Goal: Transaction & Acquisition: Book appointment/travel/reservation

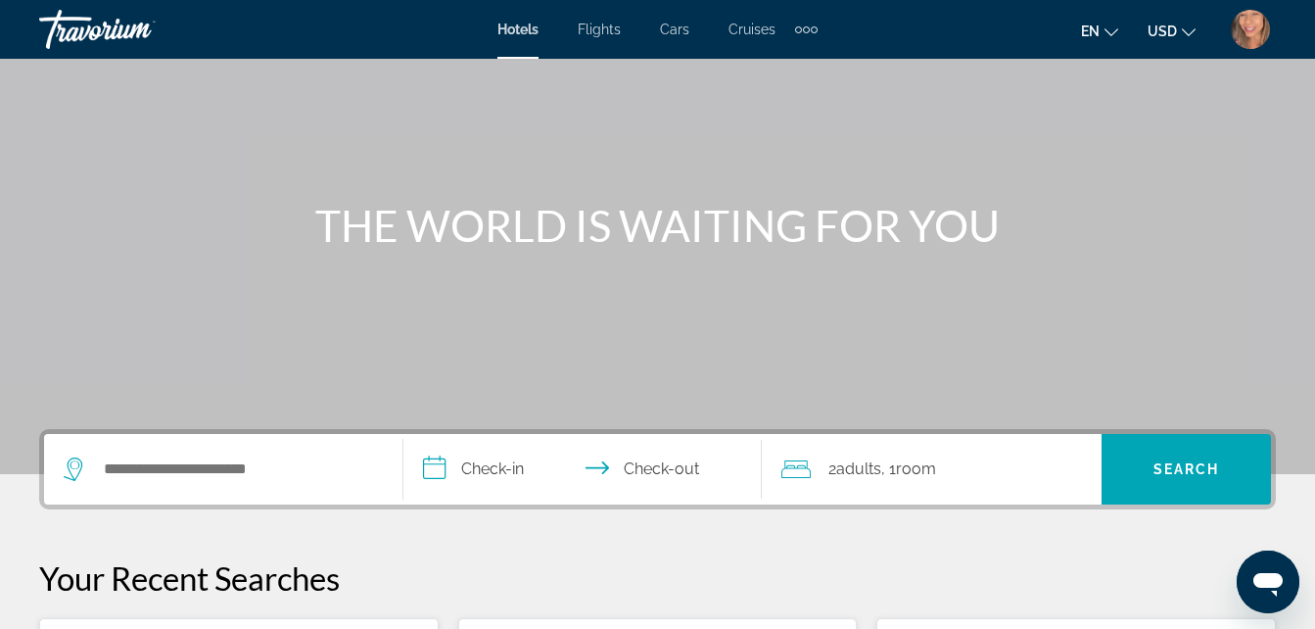
scroll to position [307, 0]
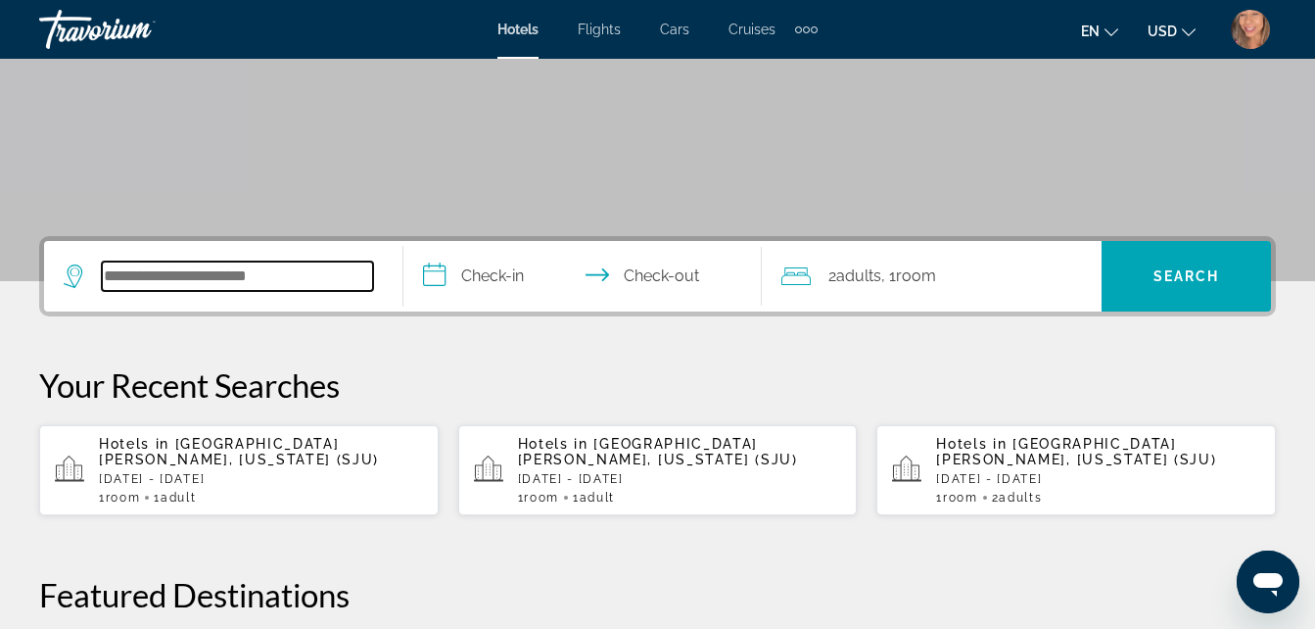
click at [265, 269] on input "Search widget" at bounding box center [237, 275] width 271 height 29
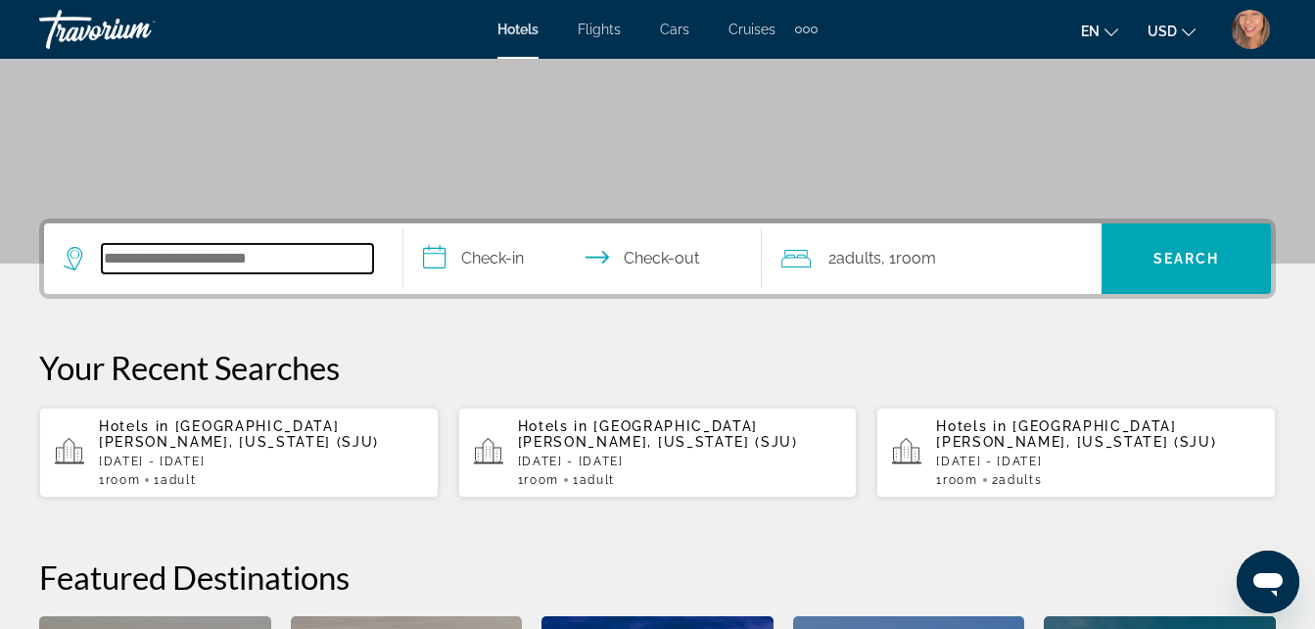
scroll to position [479, 0]
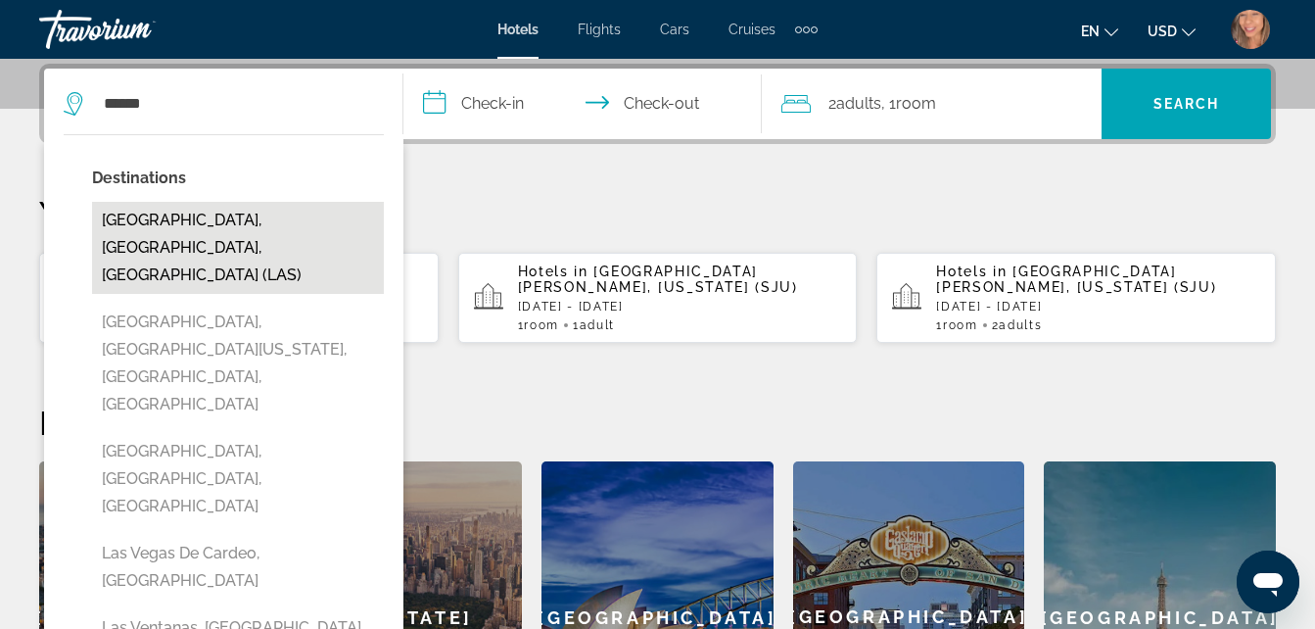
click at [241, 212] on button "[GEOGRAPHIC_DATA], [GEOGRAPHIC_DATA], [GEOGRAPHIC_DATA] (LAS)" at bounding box center [238, 248] width 292 height 92
type input "**********"
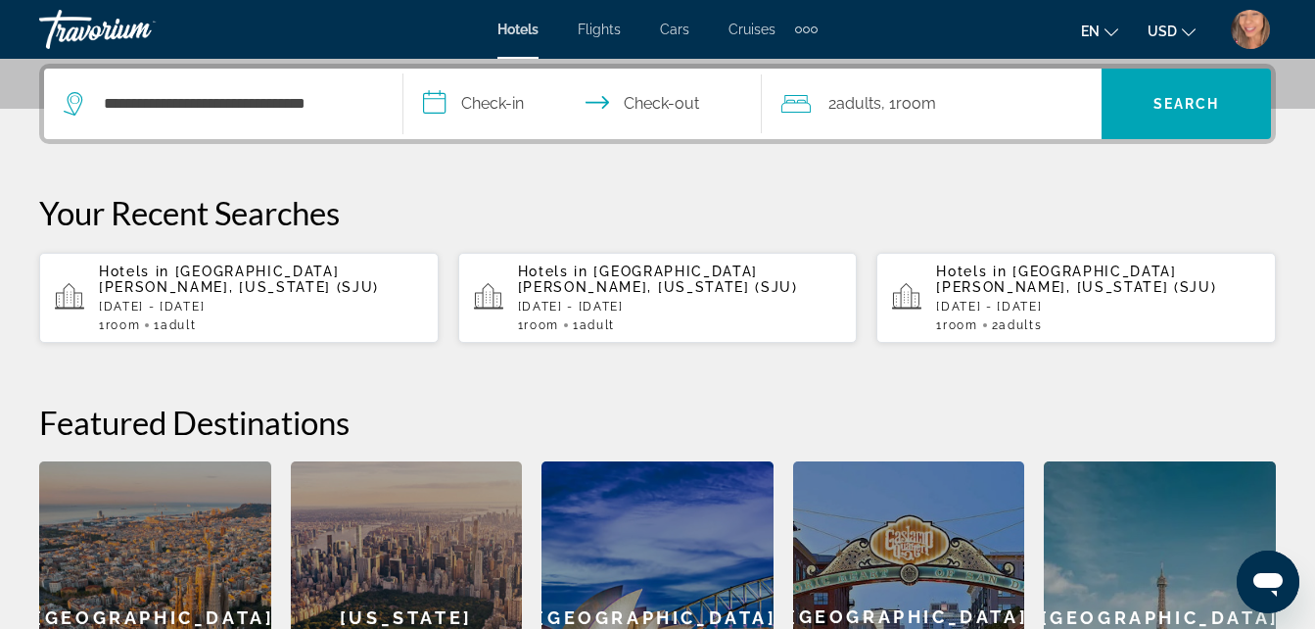
click at [519, 99] on input "**********" at bounding box center [586, 107] width 367 height 76
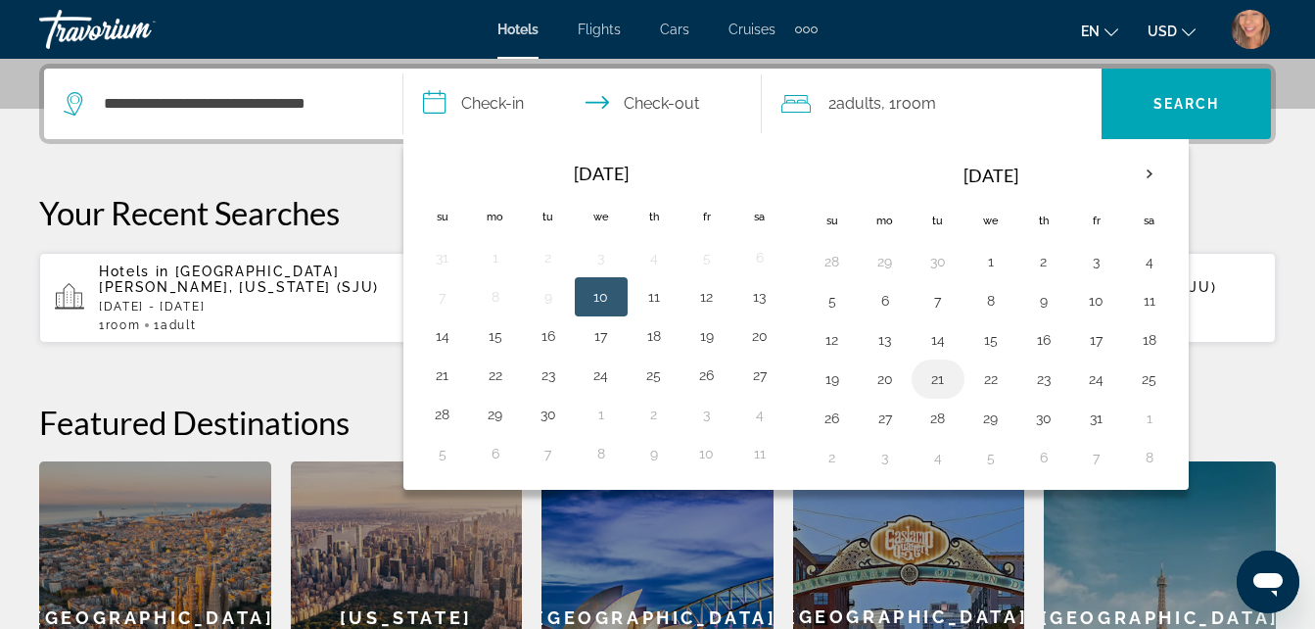
click at [946, 383] on button "21" at bounding box center [937, 378] width 31 height 27
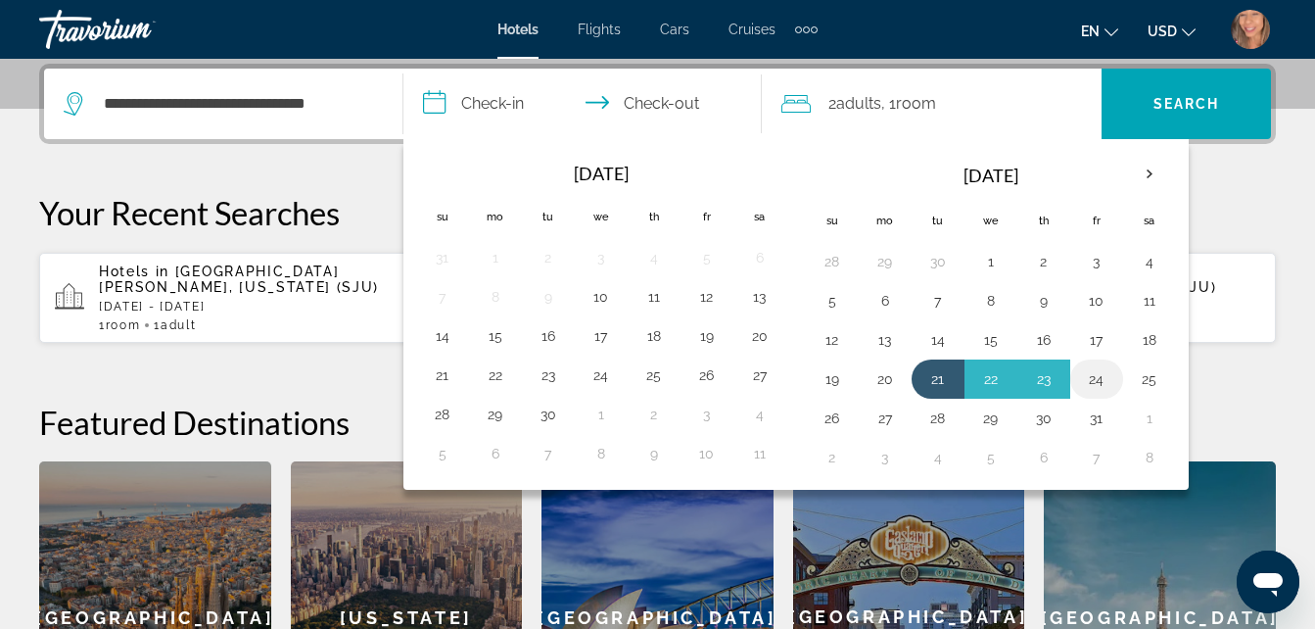
click at [1106, 383] on button "24" at bounding box center [1096, 378] width 31 height 27
type input "**********"
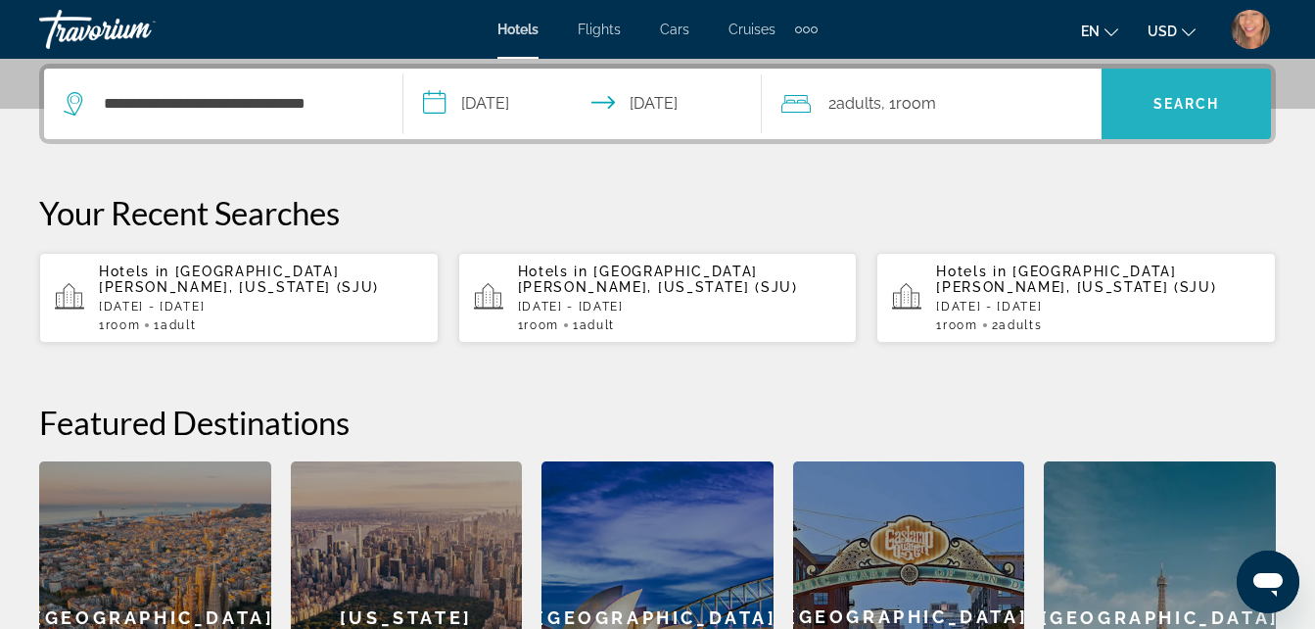
click at [1186, 90] on span "Search widget" at bounding box center [1186, 103] width 169 height 47
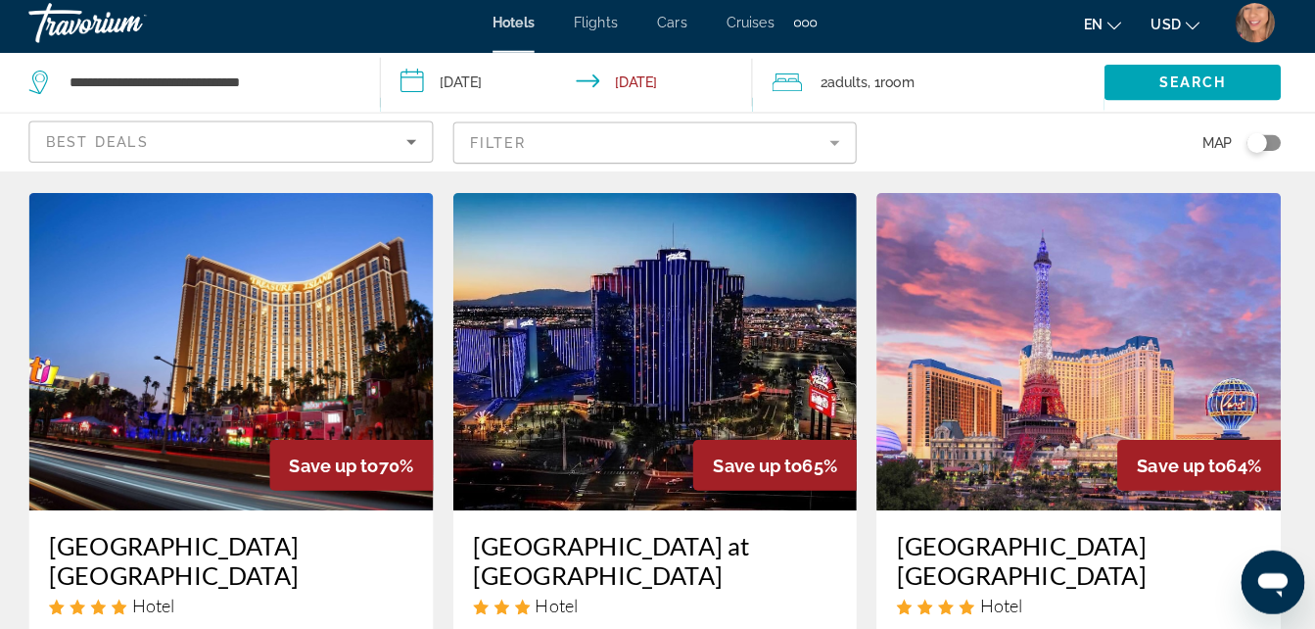
scroll to position [866, 0]
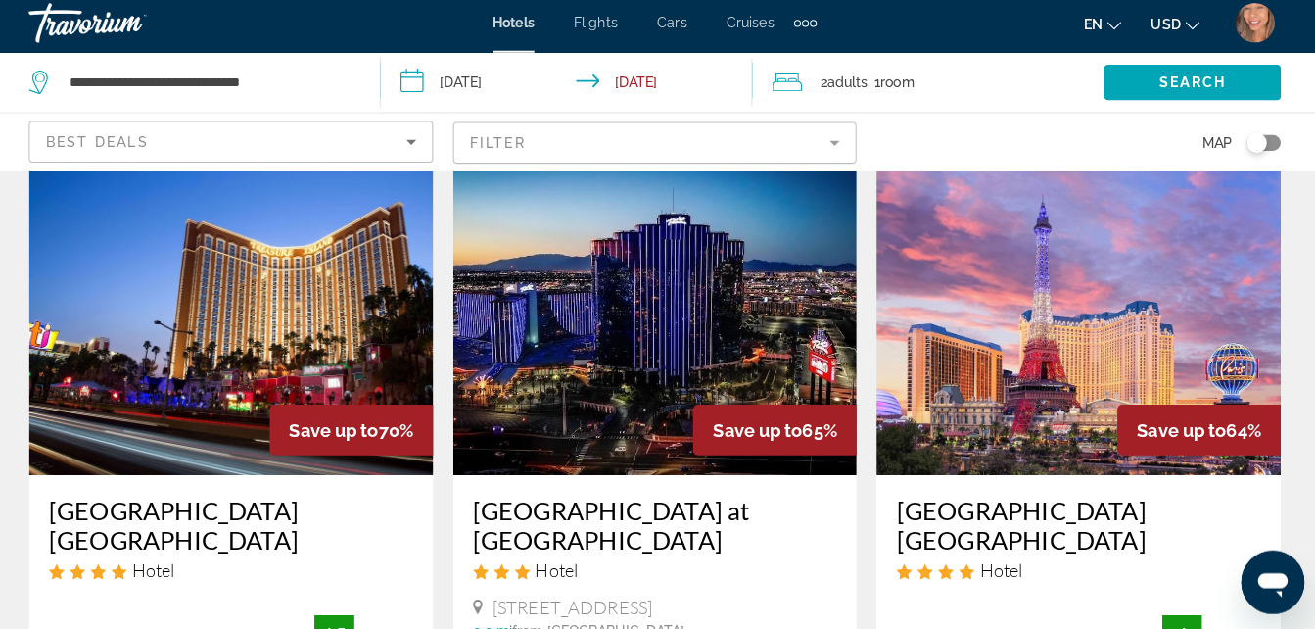
click at [1091, 496] on h3 "[GEOGRAPHIC_DATA] [GEOGRAPHIC_DATA]" at bounding box center [1076, 525] width 360 height 59
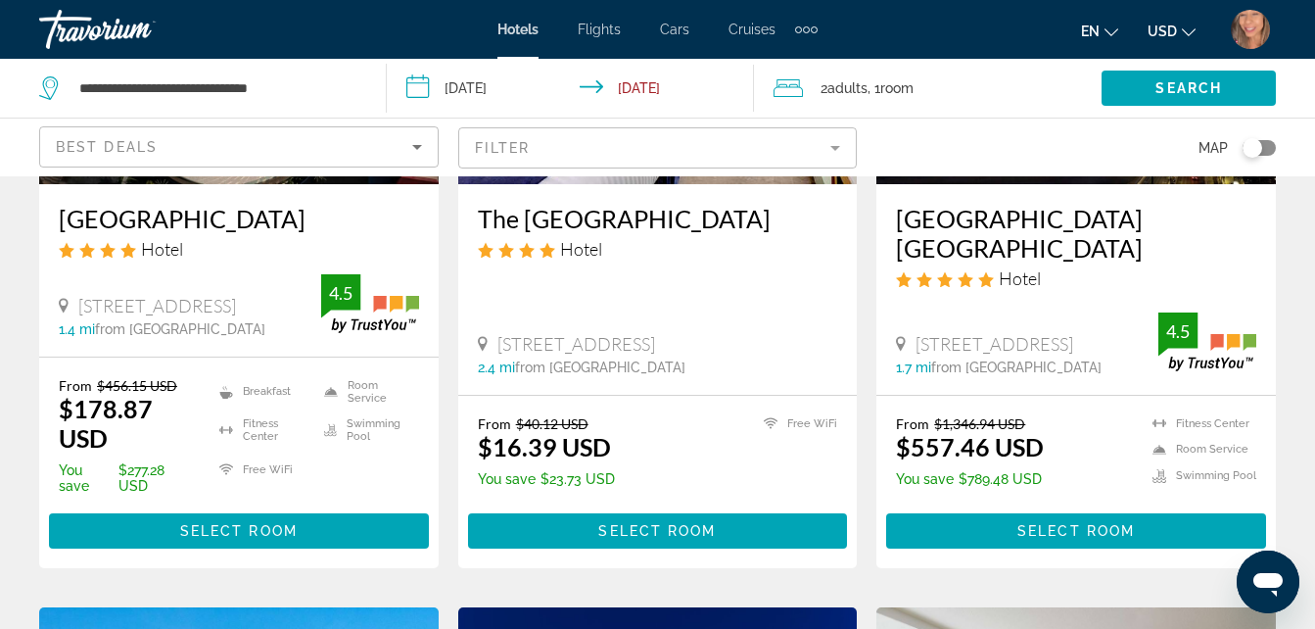
scroll to position [1904, 0]
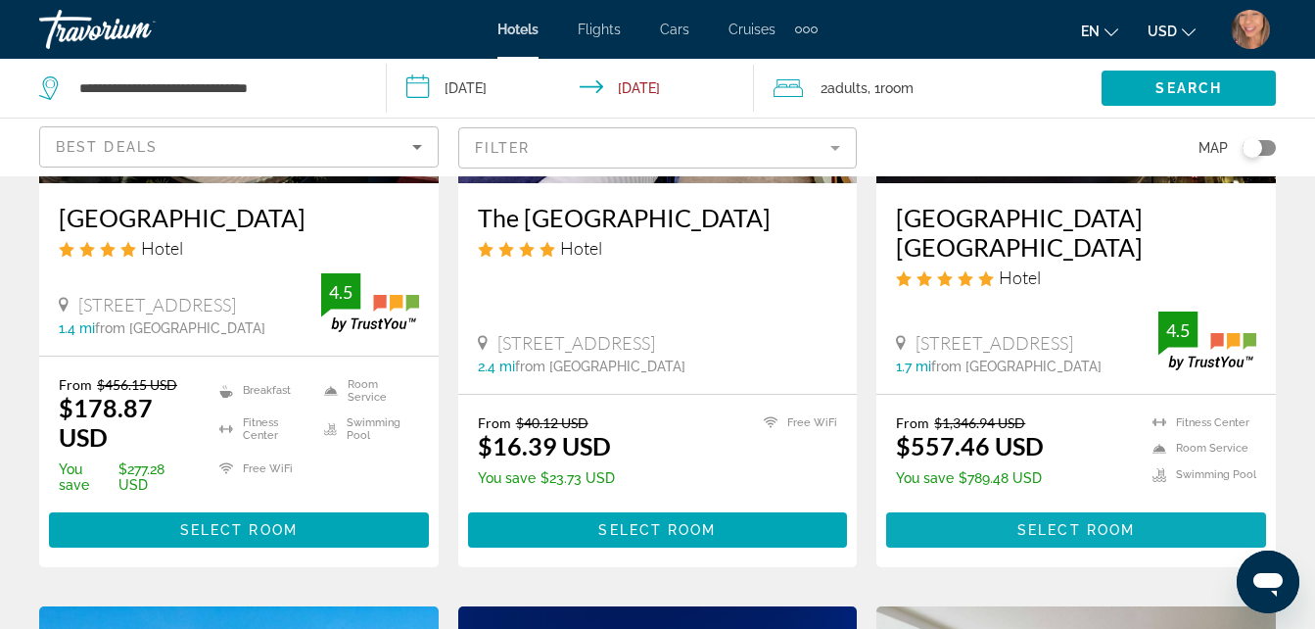
click at [1089, 535] on span "Select Room" at bounding box center [1076, 530] width 118 height 16
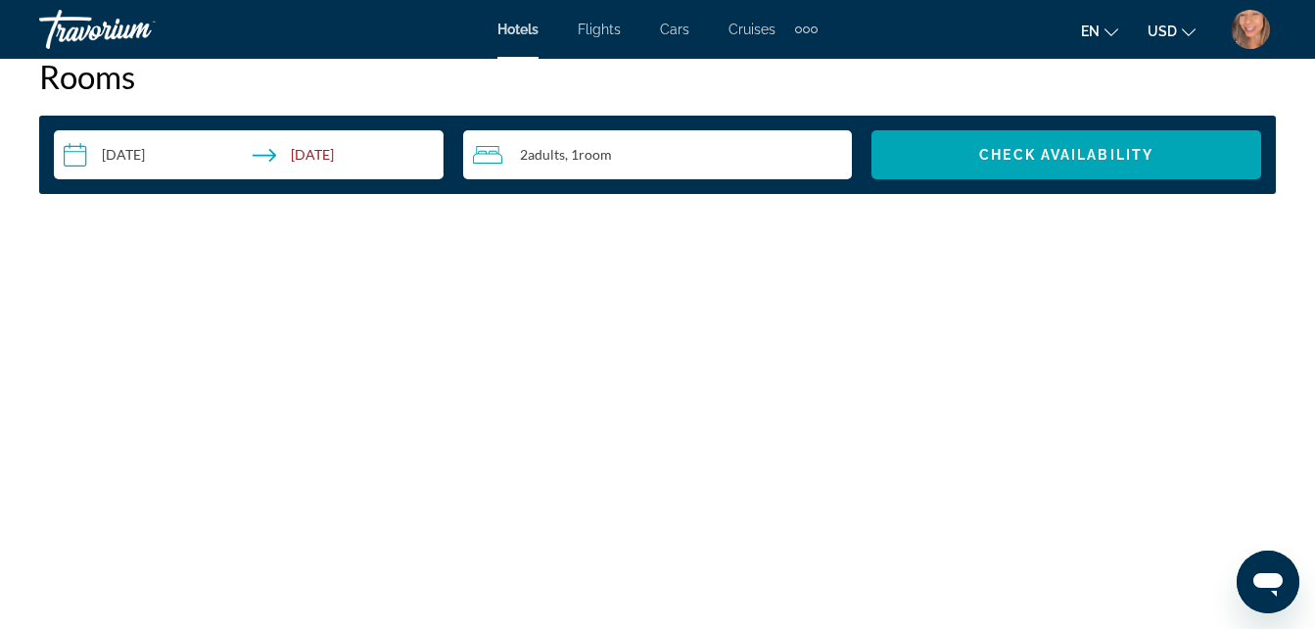
scroll to position [2886, 0]
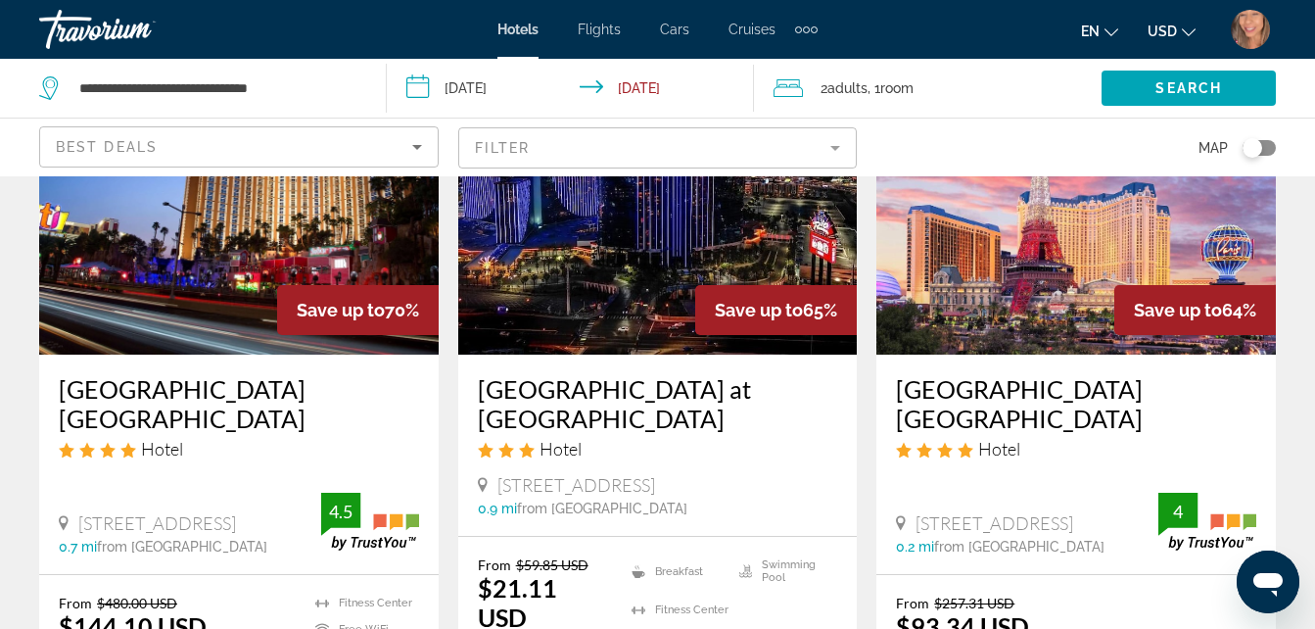
scroll to position [988, 0]
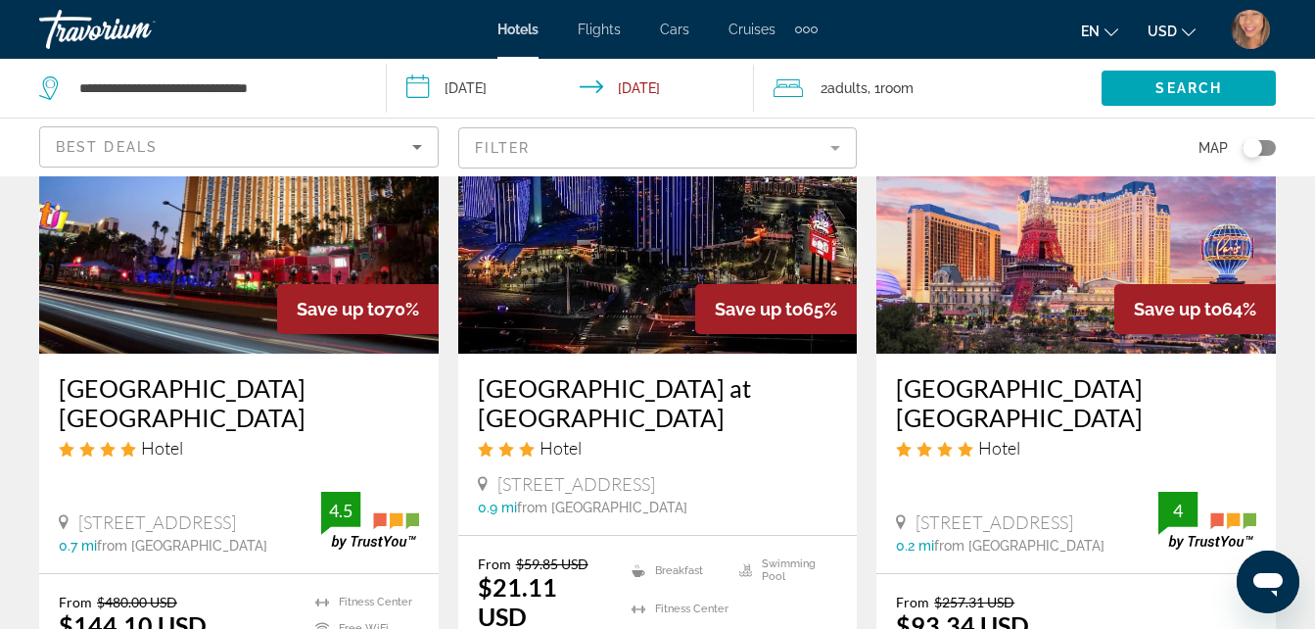
click at [746, 299] on span "Save up to" at bounding box center [759, 309] width 88 height 21
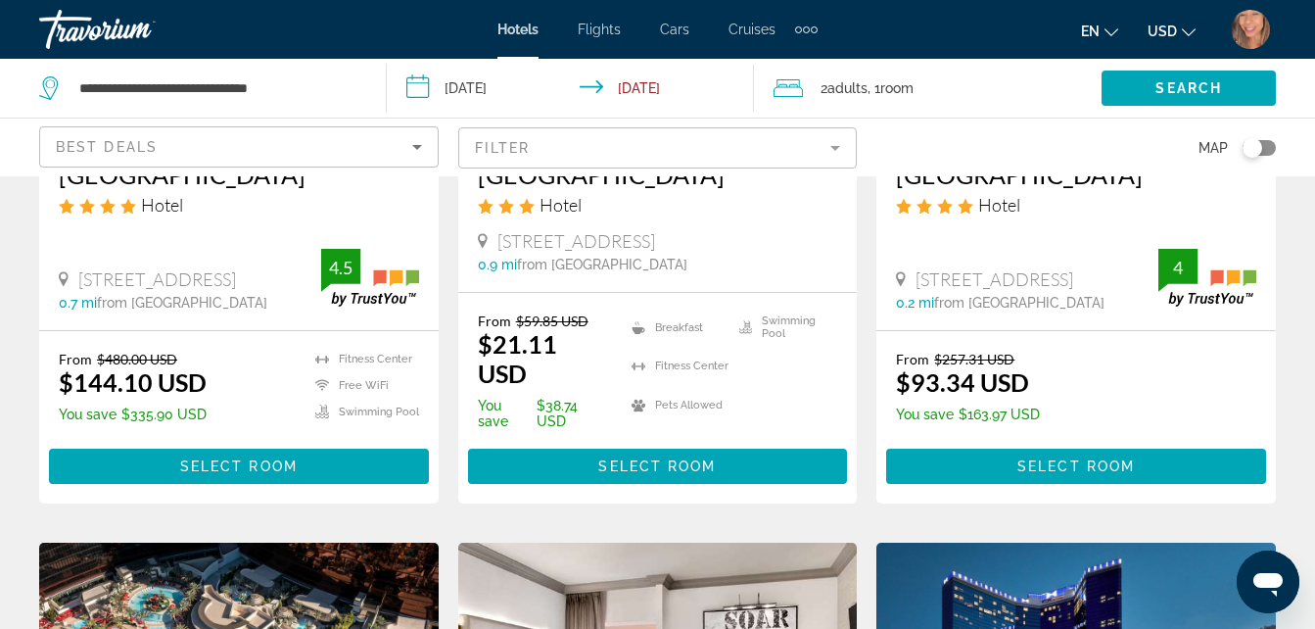
scroll to position [1241, 0]
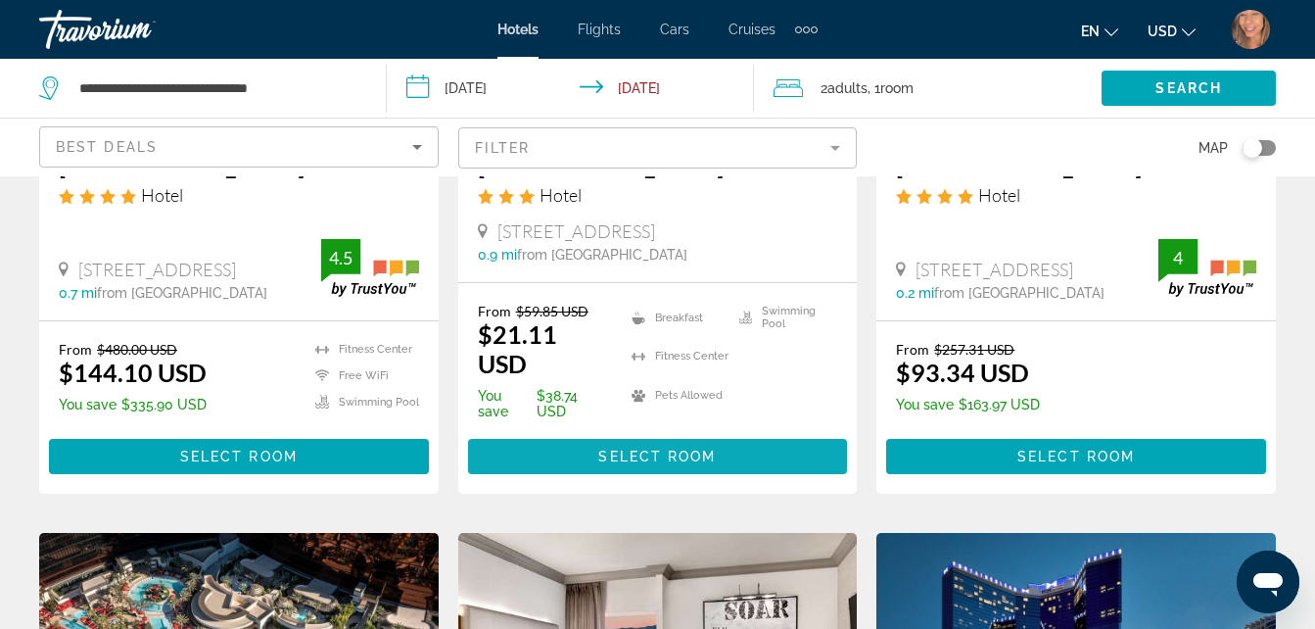
click at [773, 433] on span "Main content" at bounding box center [658, 456] width 380 height 47
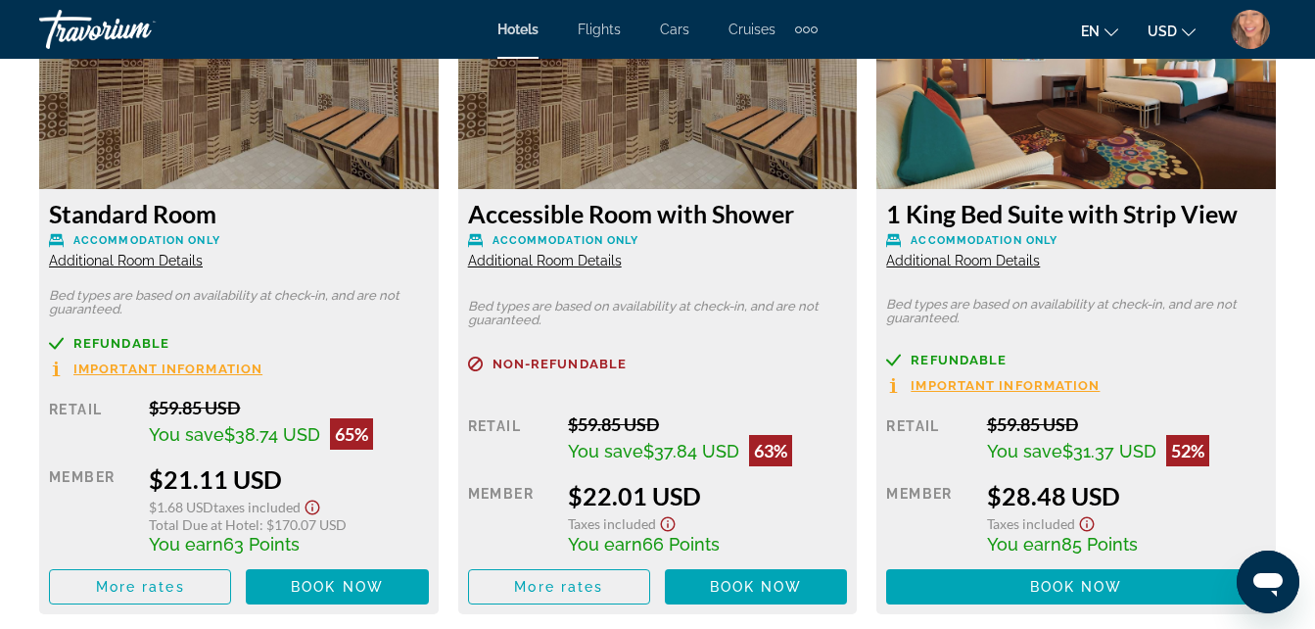
scroll to position [3876, 0]
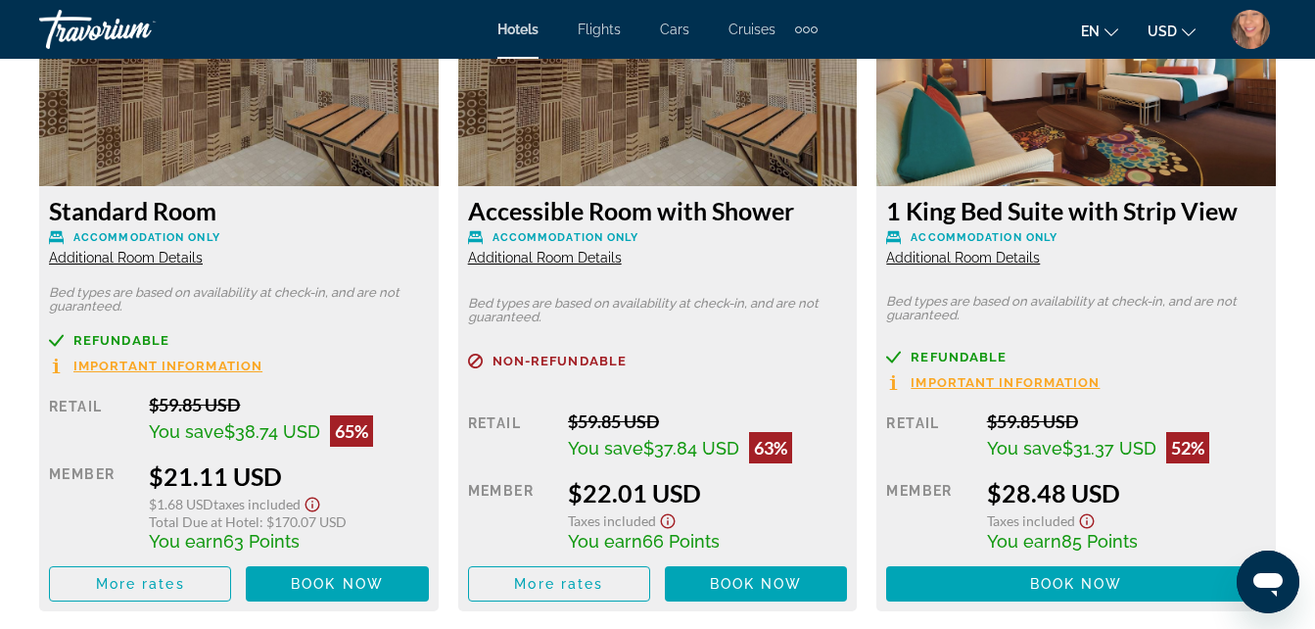
click at [1188, 409] on div "Refundable Important Information Retail $59.85 USD You save $31.37 USD 52% when…" at bounding box center [1076, 476] width 380 height 252
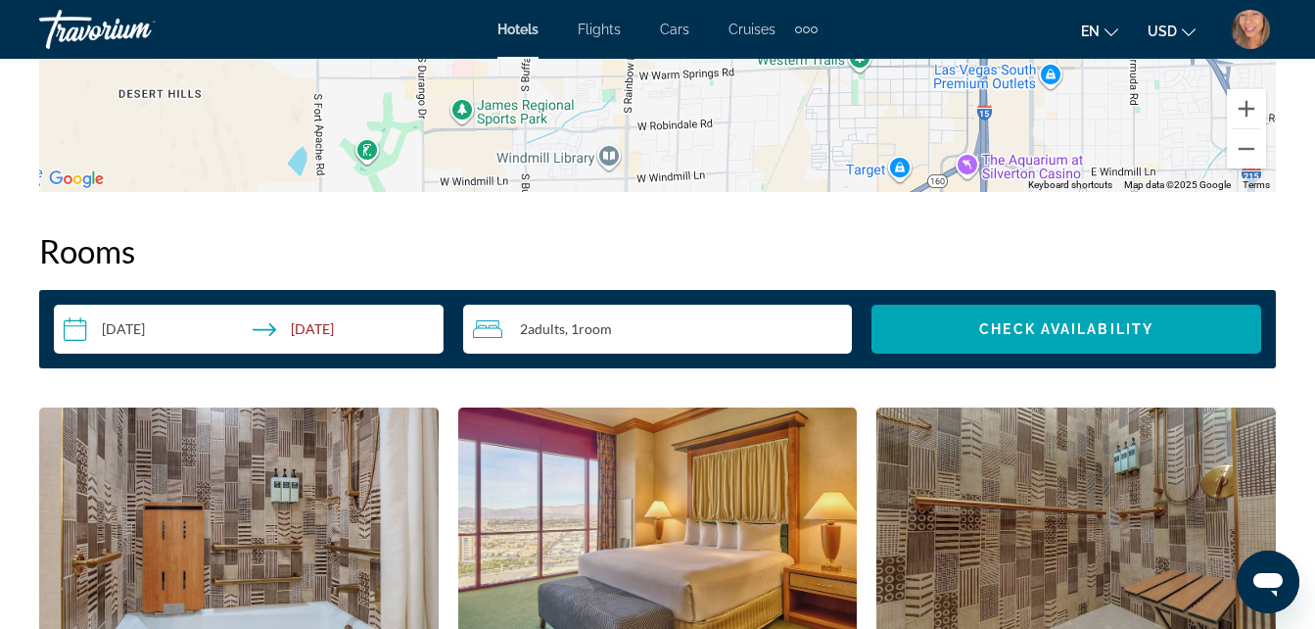
scroll to position [2706, 0]
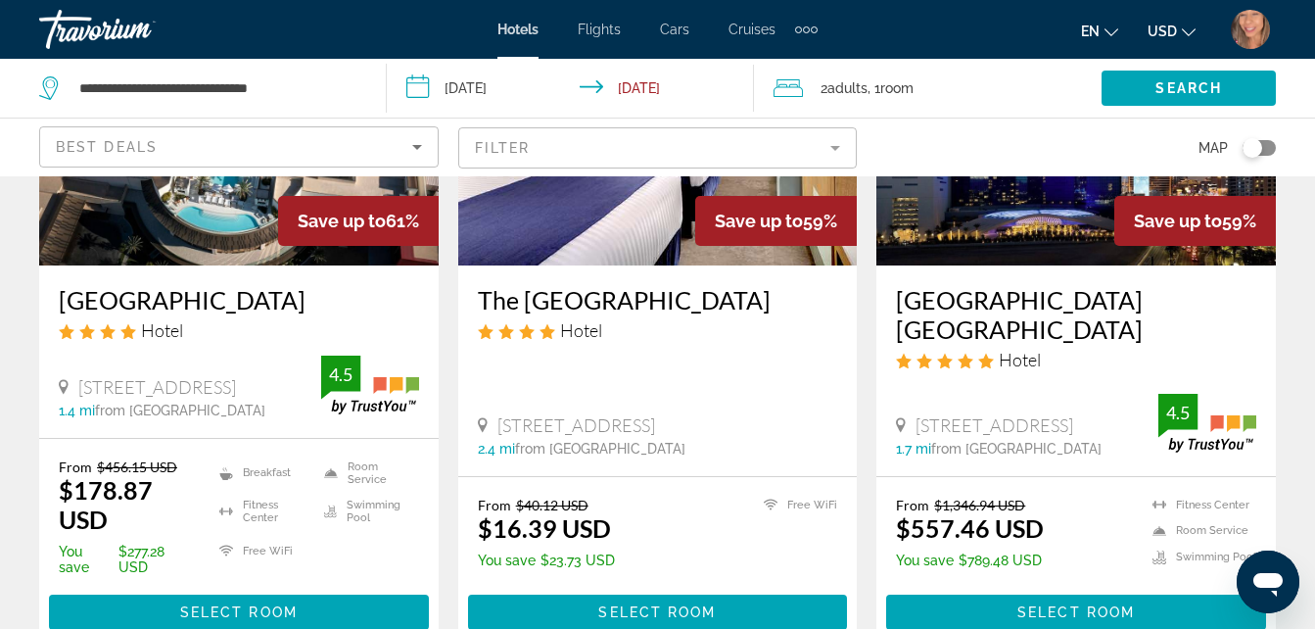
scroll to position [1822, 0]
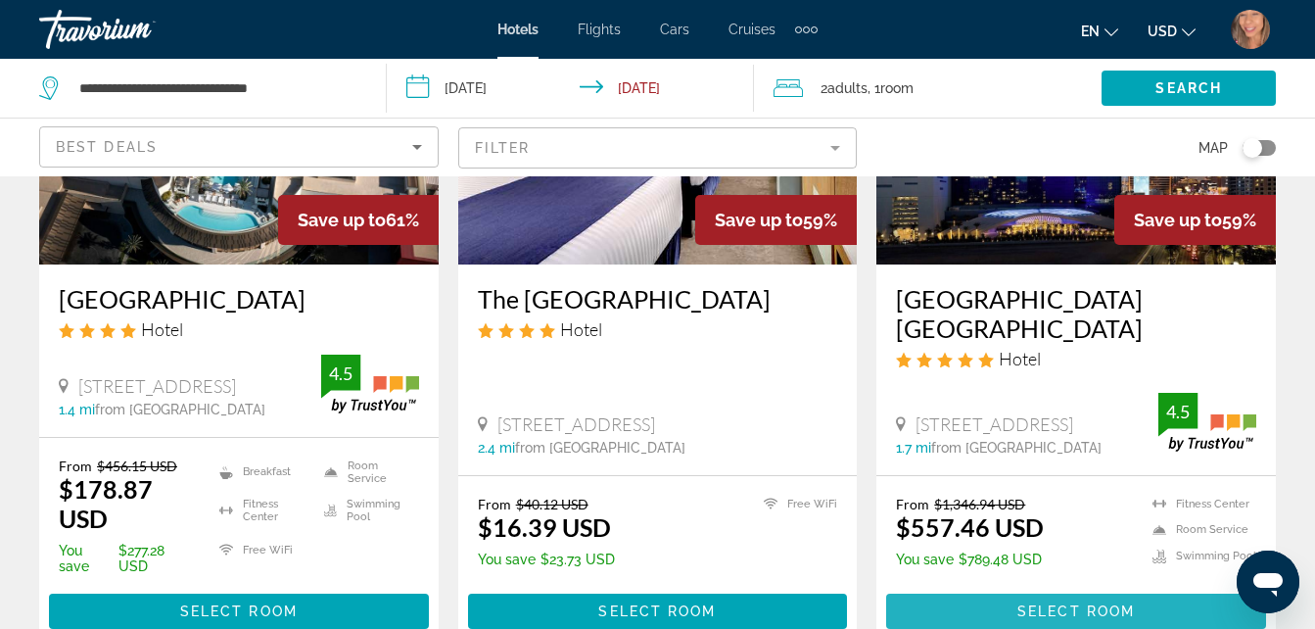
click at [1122, 618] on span "Select Room" at bounding box center [1076, 611] width 118 height 16
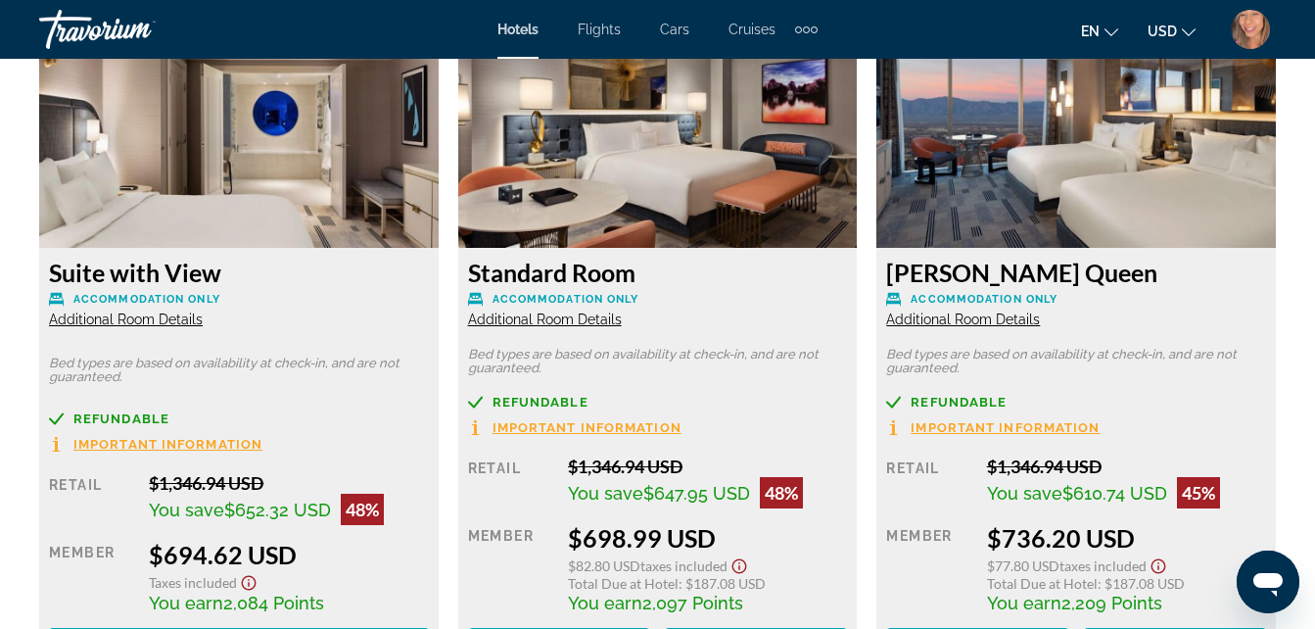
scroll to position [4496, 0]
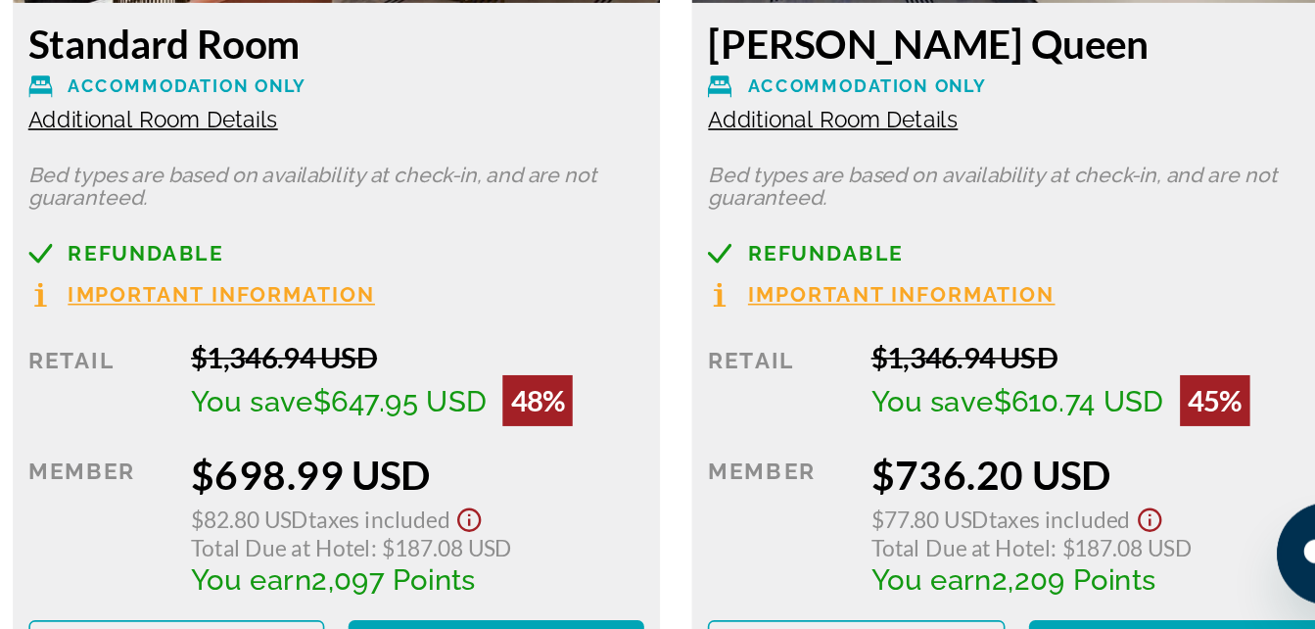
click at [1125, 264] on h3 "[PERSON_NAME] Queen" at bounding box center [1076, 267] width 380 height 29
click at [1046, 343] on p "Bed types are based on availability at check-in, and are not guaranteed." at bounding box center [1076, 356] width 380 height 27
